Goal: Task Accomplishment & Management: Use online tool/utility

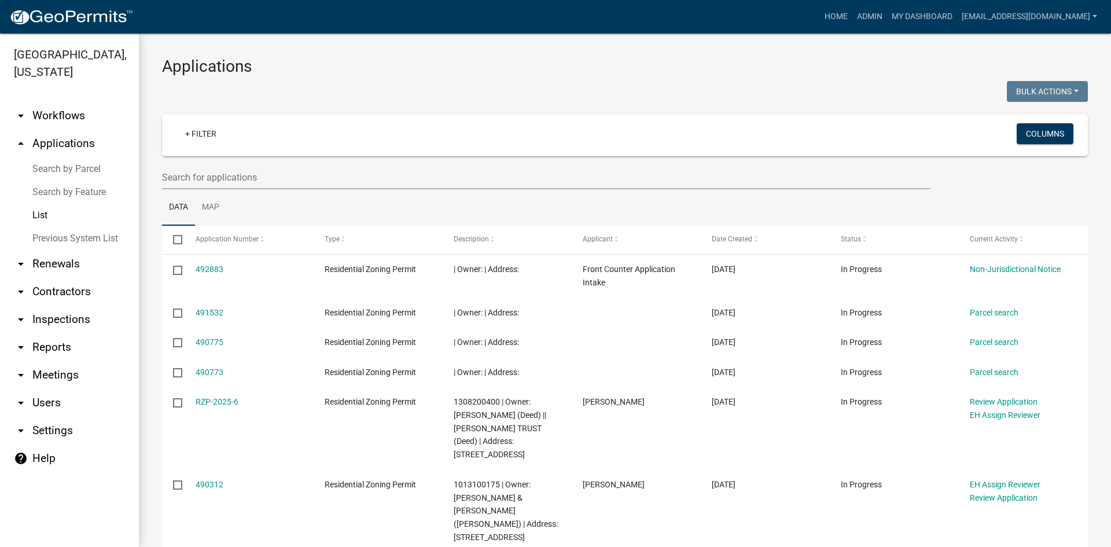
select select "3: 100"
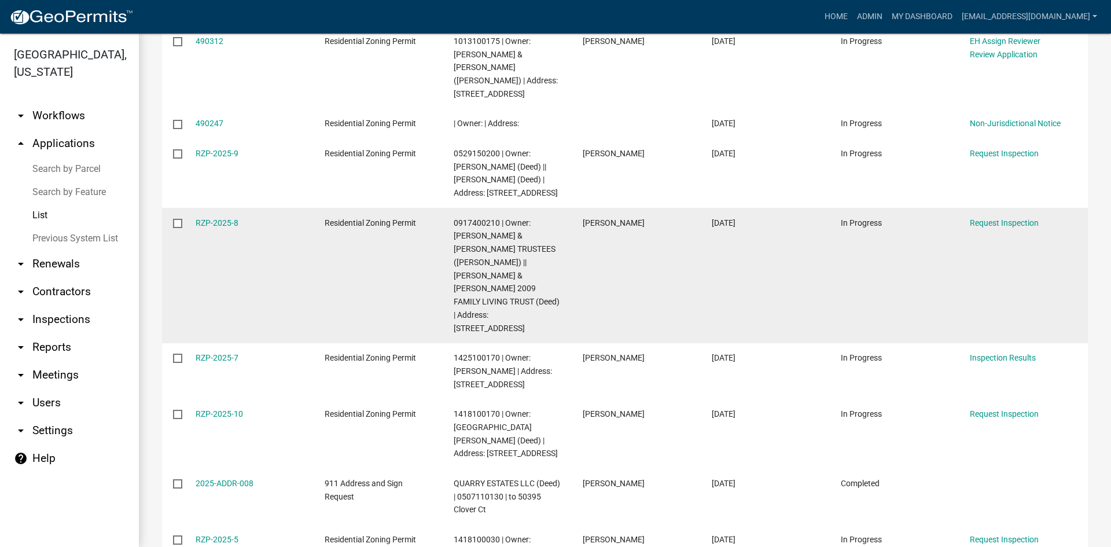
scroll to position [463, 0]
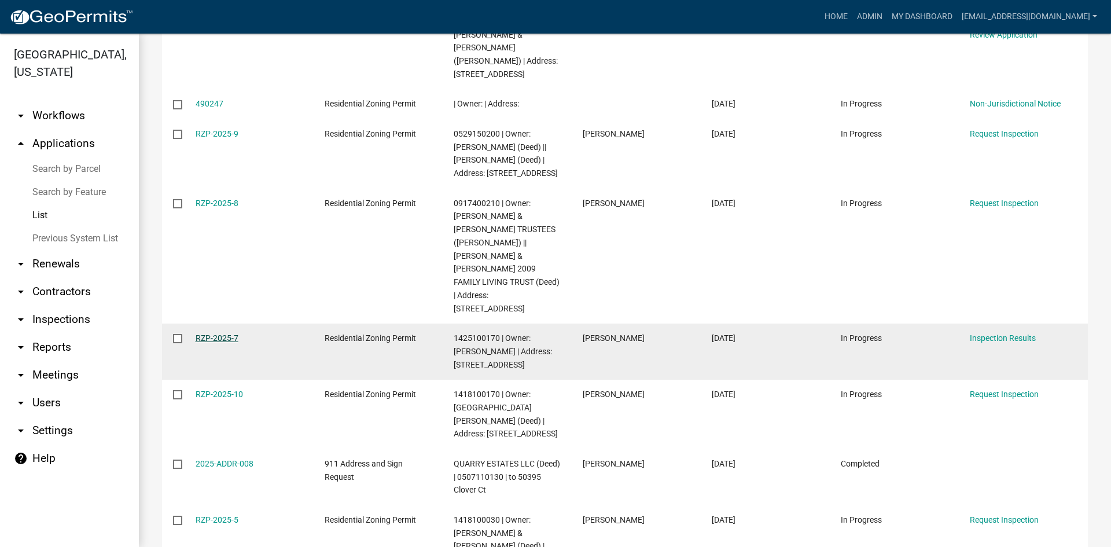
click at [234, 333] on link "RZP-2025-7" at bounding box center [217, 337] width 43 height 9
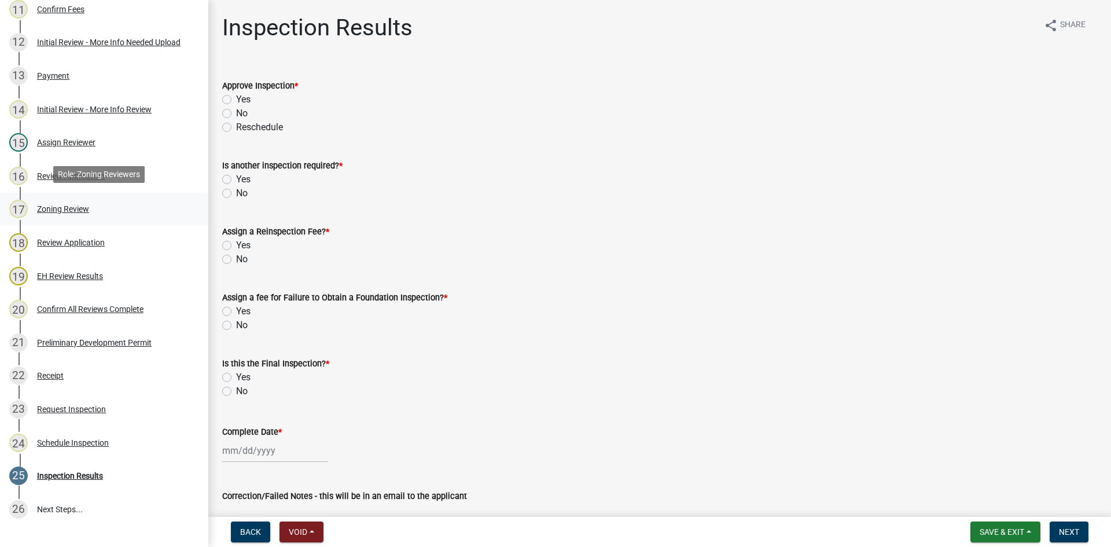
scroll to position [521, 0]
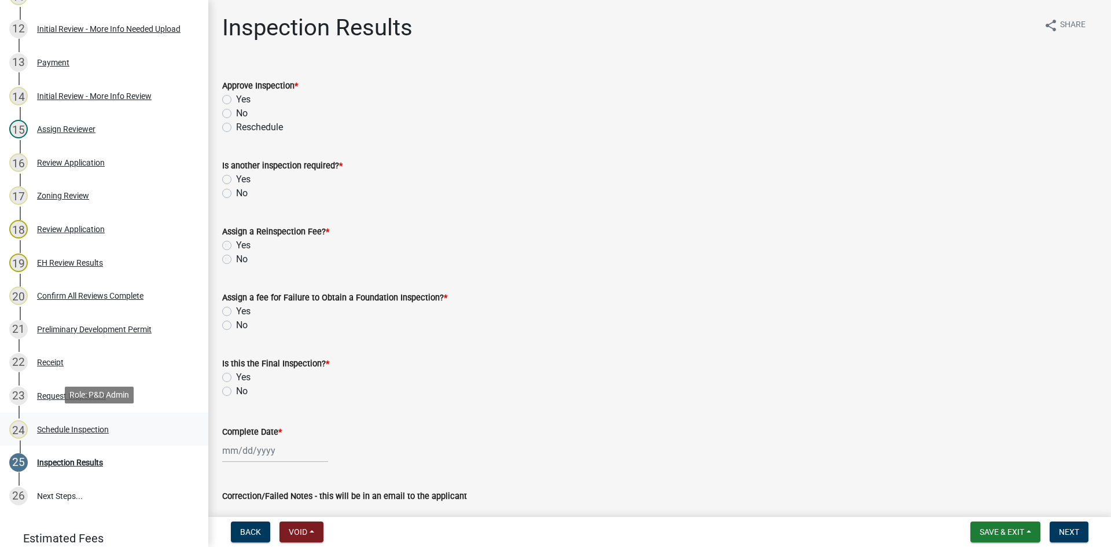
click at [64, 430] on div "Schedule Inspection" at bounding box center [73, 429] width 72 height 8
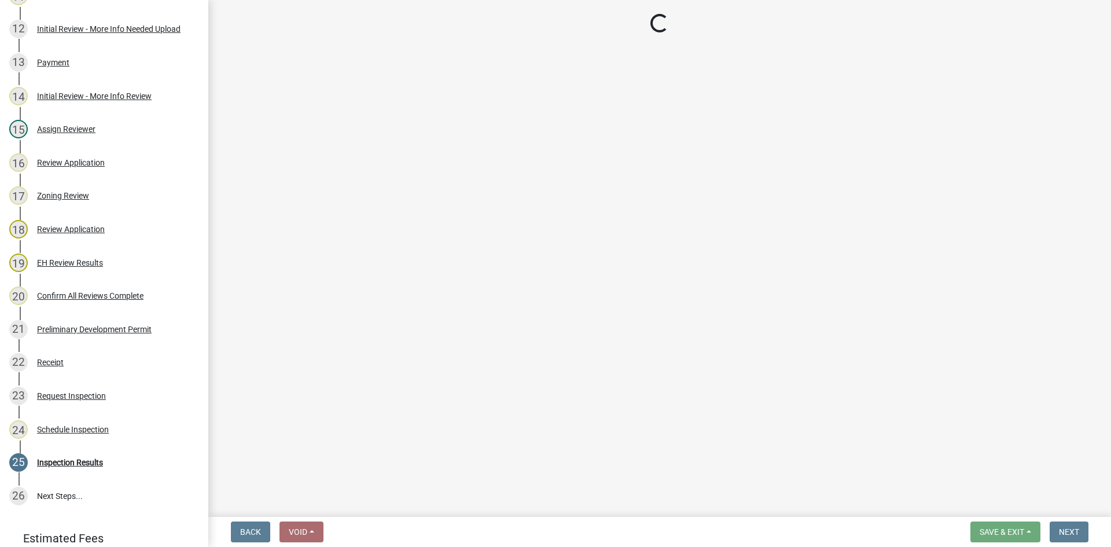
select select "fc7a1477-3abf-4d40-a9a7-6edf5f1c137f"
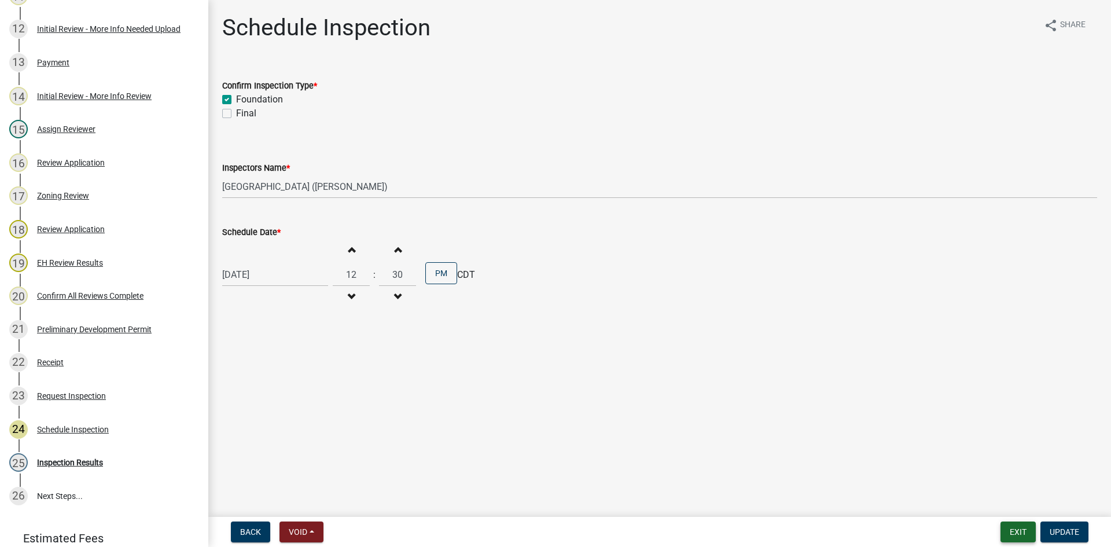
click at [1015, 530] on button "Exit" at bounding box center [1017, 531] width 35 height 21
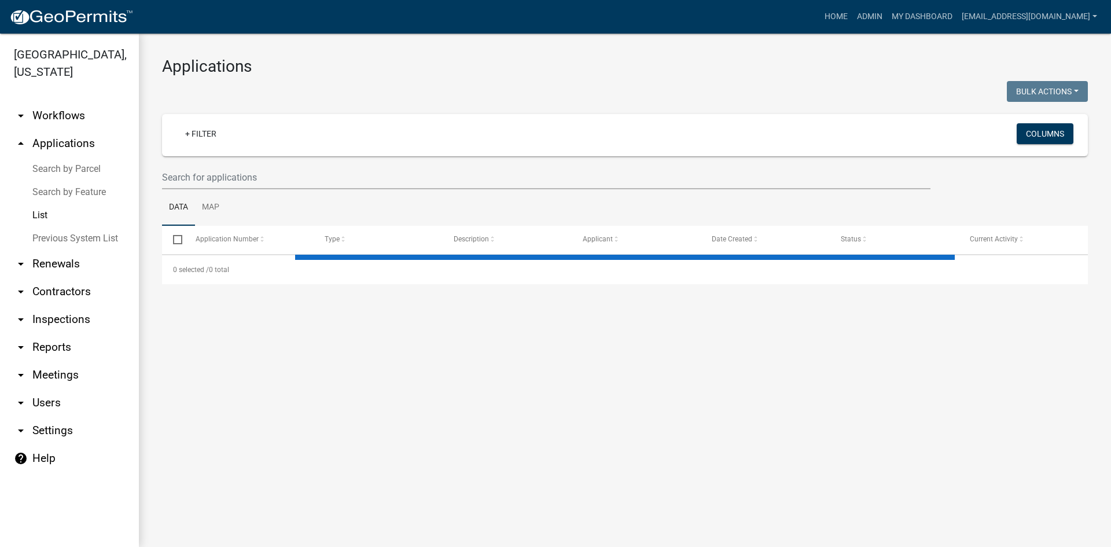
select select "3: 100"
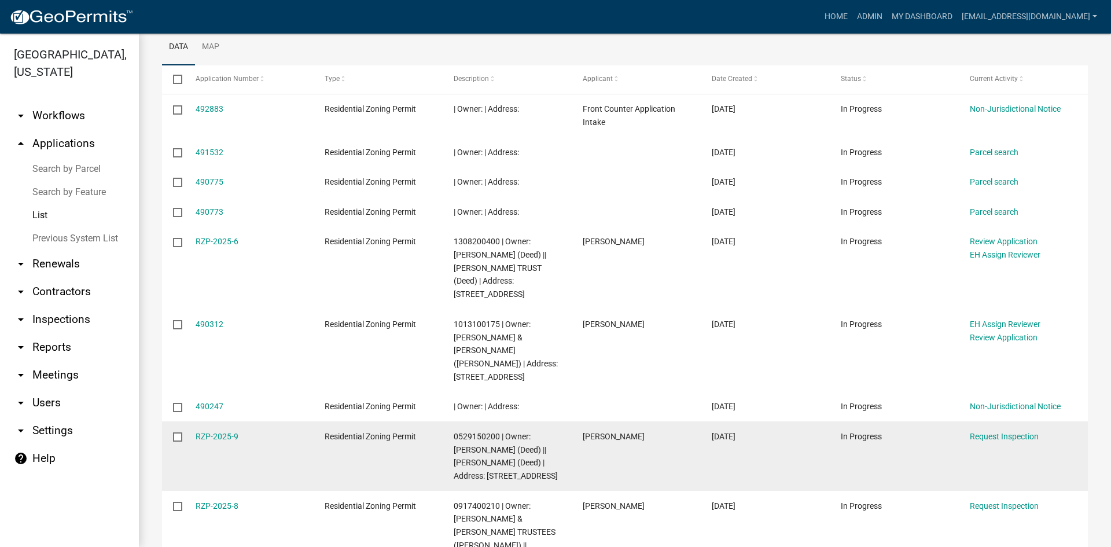
scroll to position [116, 0]
